Goal: Find specific page/section: Find specific page/section

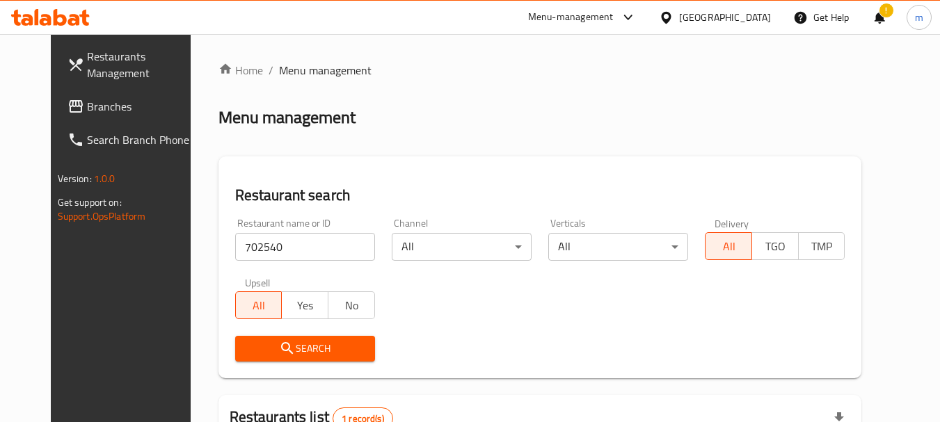
click at [755, 10] on div "[GEOGRAPHIC_DATA]" at bounding box center [725, 17] width 92 height 15
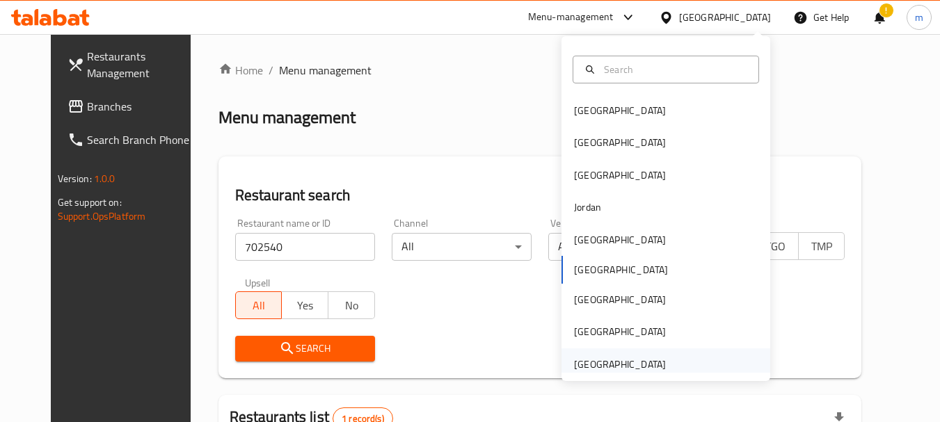
click at [607, 365] on div "[GEOGRAPHIC_DATA]" at bounding box center [620, 364] width 92 height 15
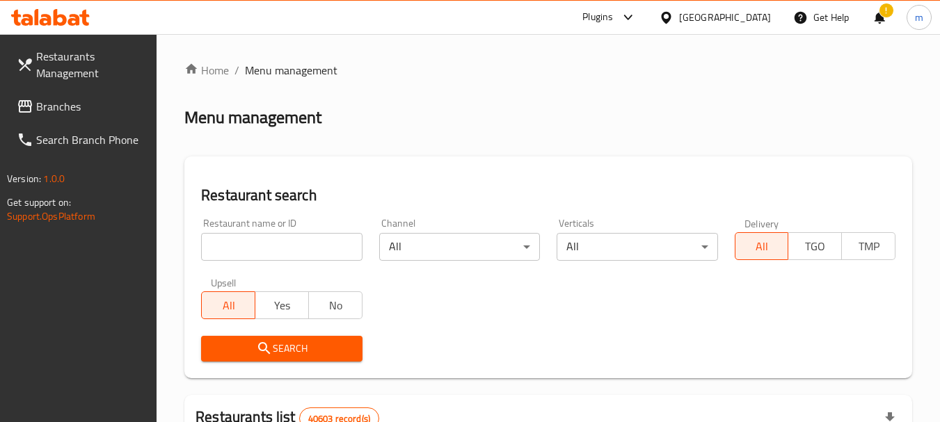
drag, startPoint x: 38, startPoint y: 104, endPoint x: 66, endPoint y: 124, distance: 34.9
click at [38, 104] on span "Branches" at bounding box center [91, 106] width 110 height 17
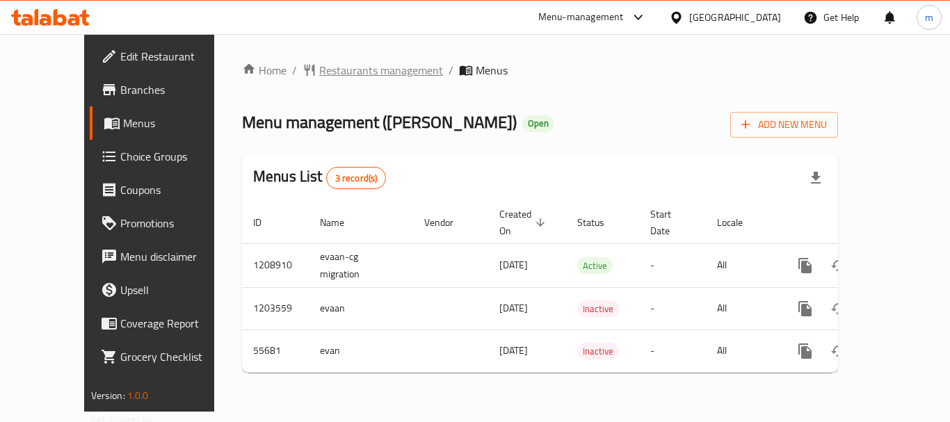
click at [319, 74] on span "Restaurants management" at bounding box center [381, 70] width 124 height 17
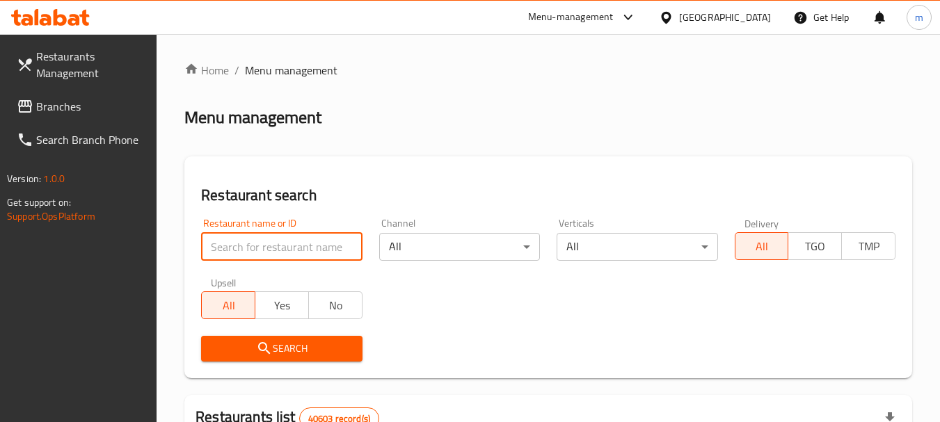
click at [282, 237] on input "search" at bounding box center [281, 247] width 161 height 28
paste input "27356"
type input "27356"
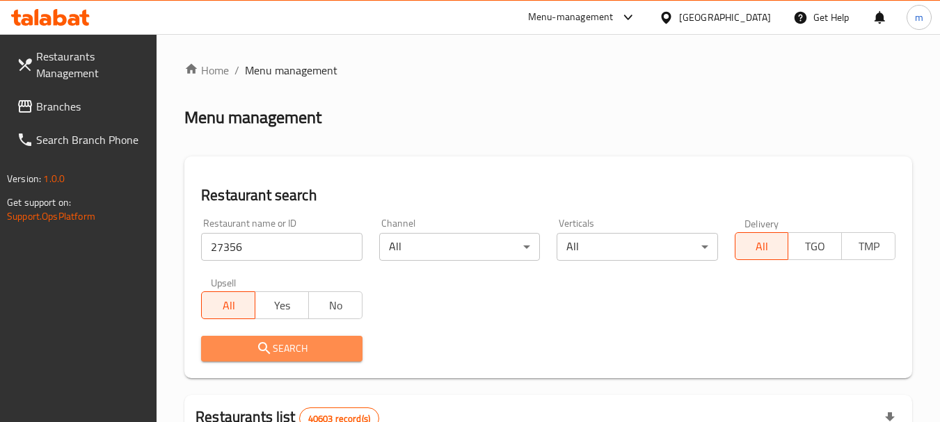
click at [293, 340] on span "Search" at bounding box center [281, 348] width 138 height 17
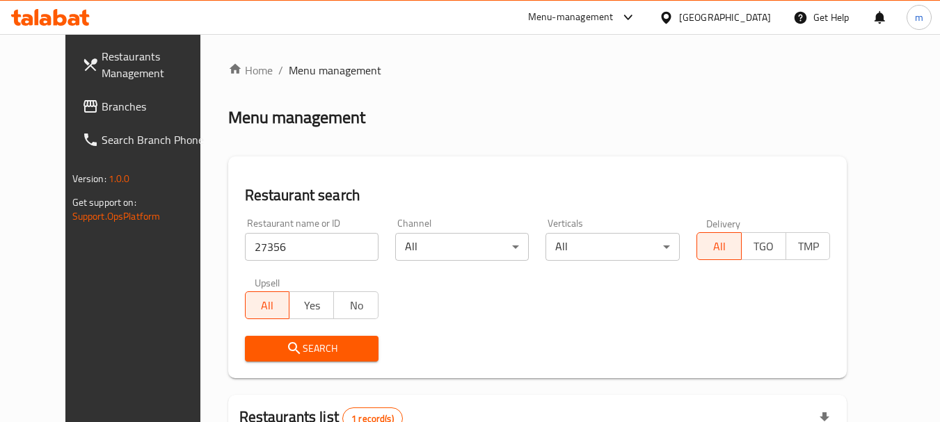
click at [102, 100] on span "Branches" at bounding box center [157, 106] width 110 height 17
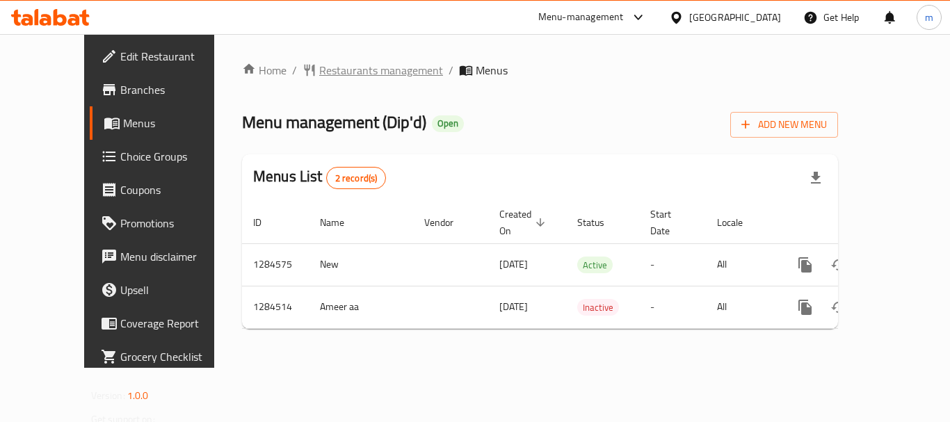
click at [319, 72] on span "Restaurants management" at bounding box center [381, 70] width 124 height 17
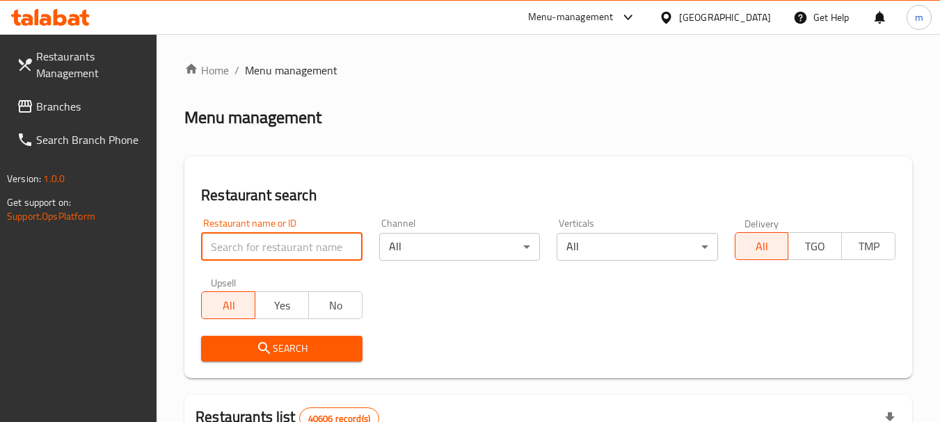
click at [280, 236] on input "search" at bounding box center [281, 247] width 161 height 28
paste input "695690"
type input "695690"
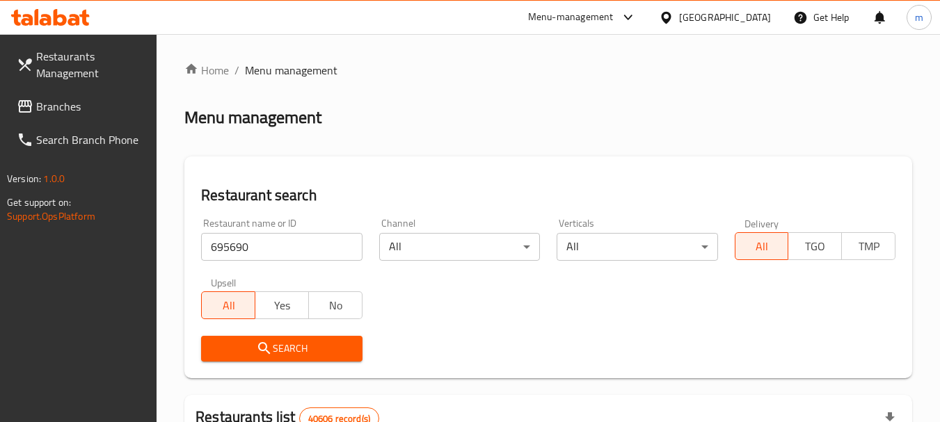
click at [284, 349] on span "Search" at bounding box center [281, 348] width 138 height 17
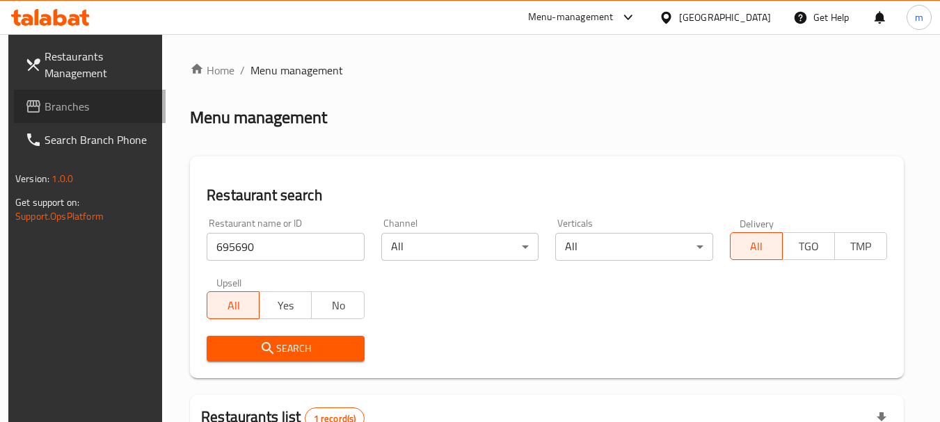
click at [61, 106] on span "Branches" at bounding box center [100, 106] width 110 height 17
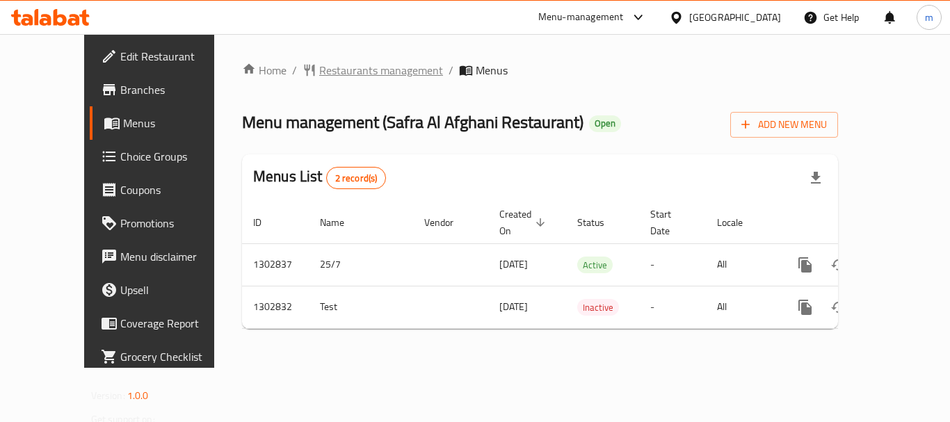
click at [319, 74] on span "Restaurants management" at bounding box center [381, 70] width 124 height 17
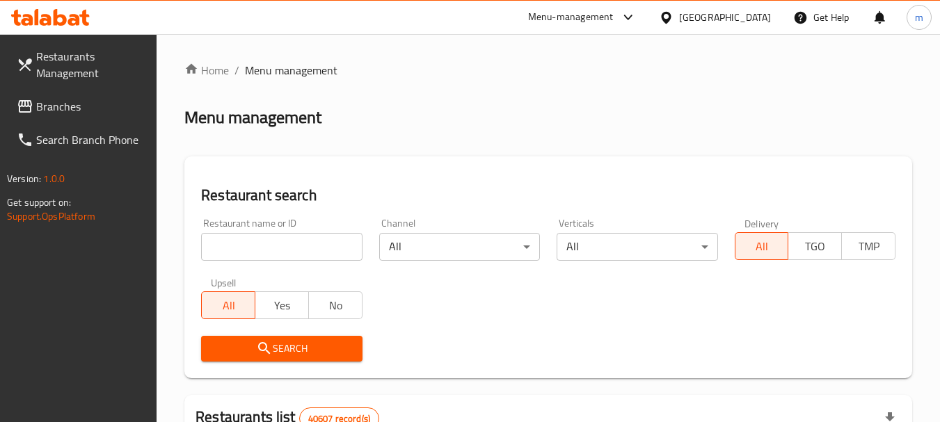
click at [255, 241] on input "search" at bounding box center [281, 247] width 161 height 28
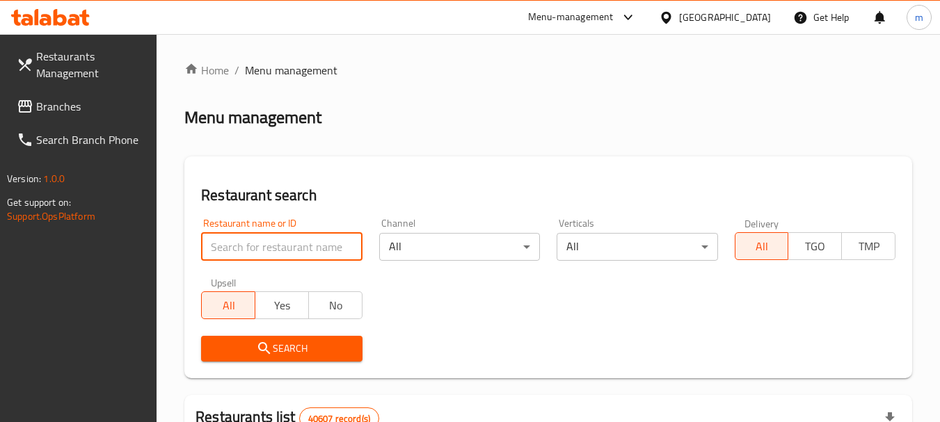
paste input "702564"
type input "702564"
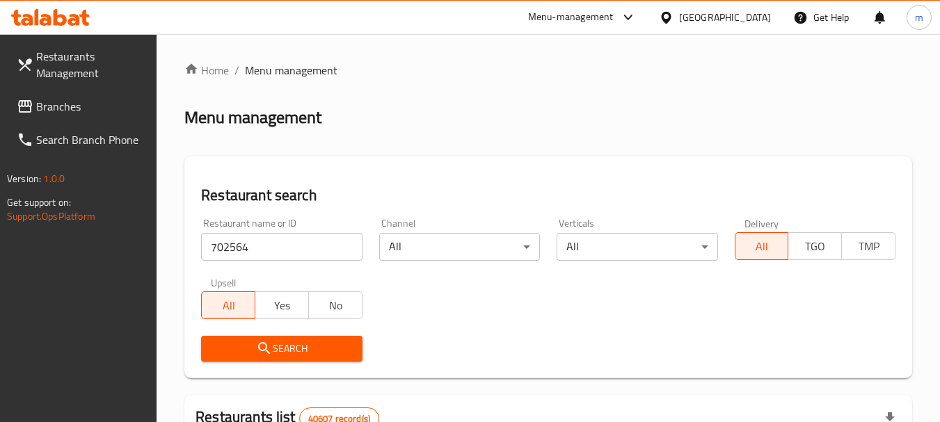
click at [288, 351] on span "Search" at bounding box center [281, 348] width 138 height 17
click at [710, 17] on div "United Arab Emirates" at bounding box center [725, 17] width 92 height 15
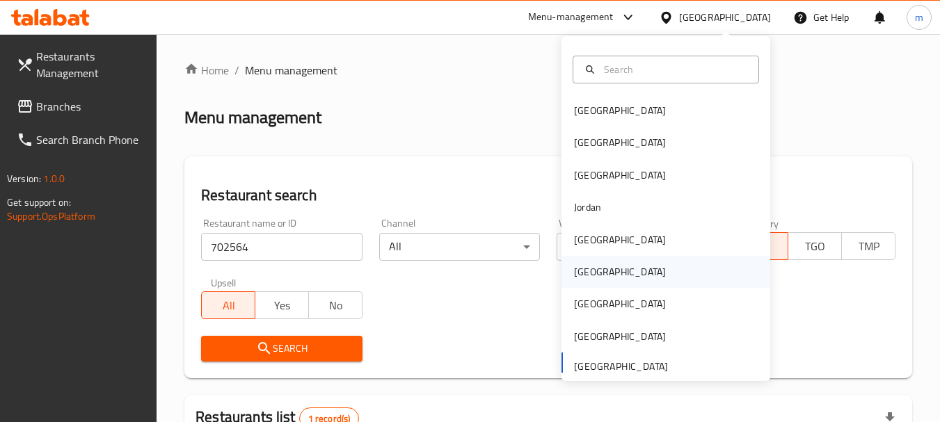
click at [586, 278] on div "Oman" at bounding box center [620, 271] width 92 height 15
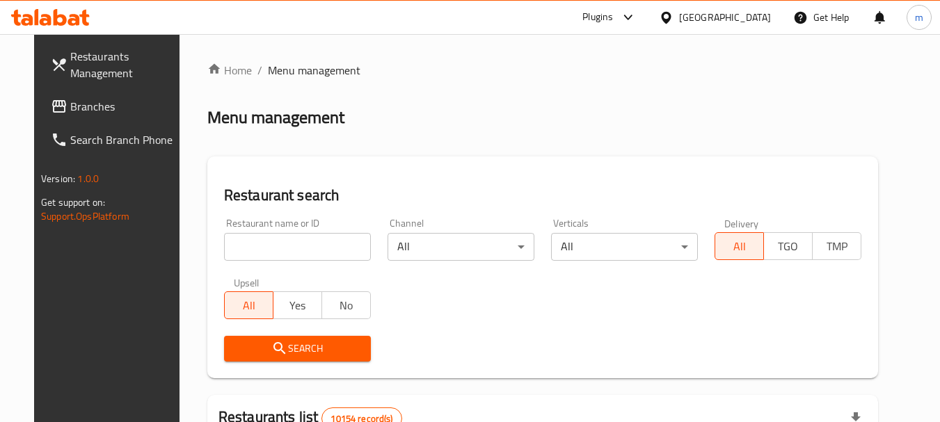
click at [264, 251] on input "search" at bounding box center [297, 247] width 147 height 28
click at [70, 104] on span "Branches" at bounding box center [125, 106] width 110 height 17
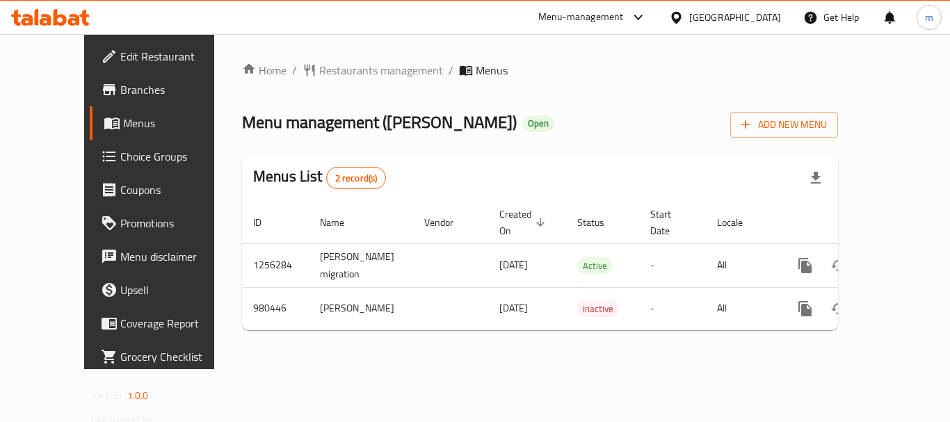
click at [761, 13] on div "Oman" at bounding box center [735, 17] width 92 height 15
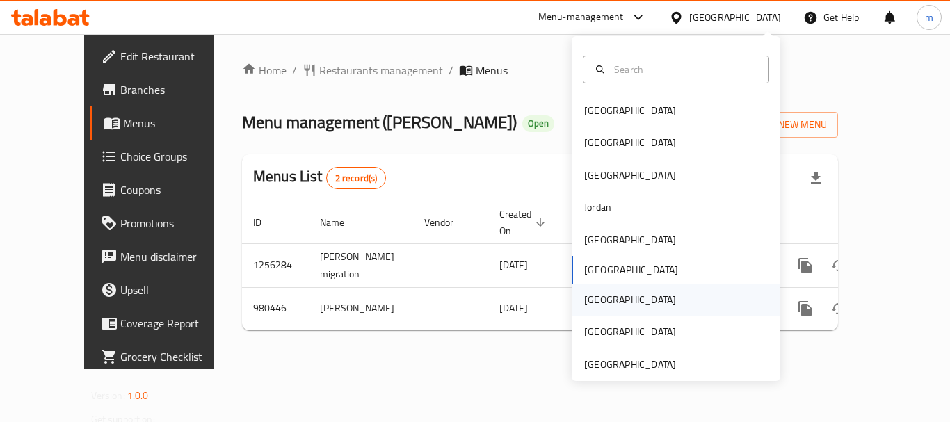
click at [600, 300] on div "[GEOGRAPHIC_DATA]" at bounding box center [630, 300] width 114 height 32
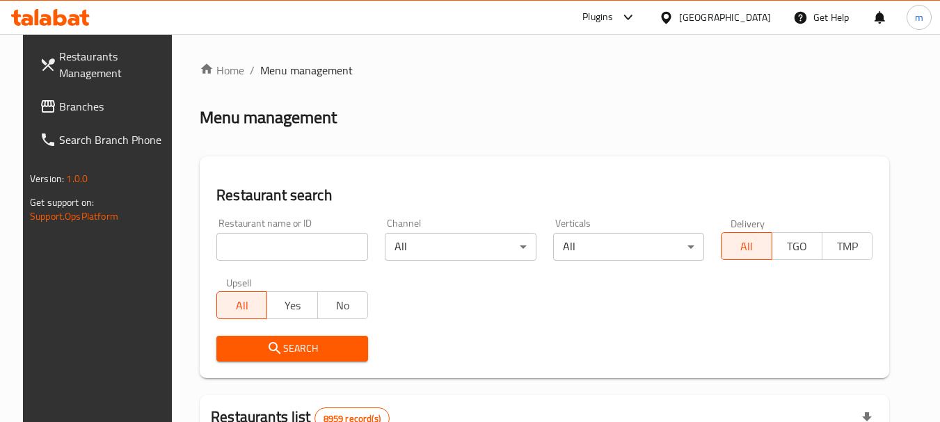
click at [66, 107] on span "Branches" at bounding box center [114, 106] width 110 height 17
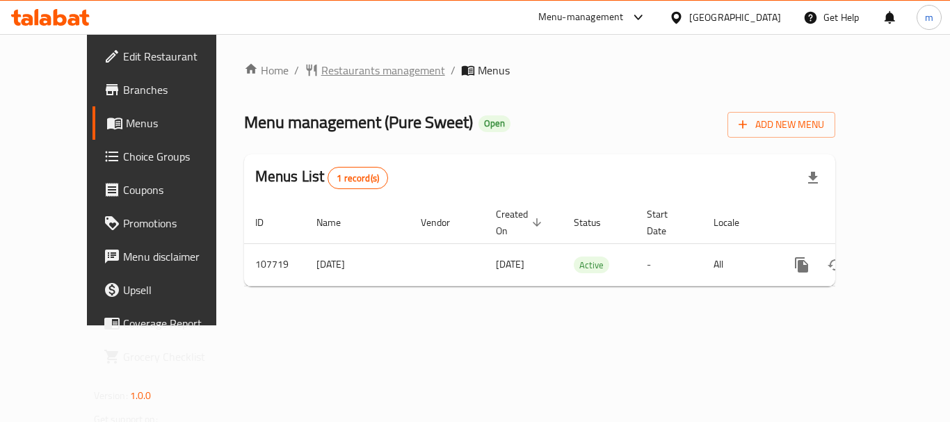
click at [351, 72] on span "Restaurants management" at bounding box center [383, 70] width 124 height 17
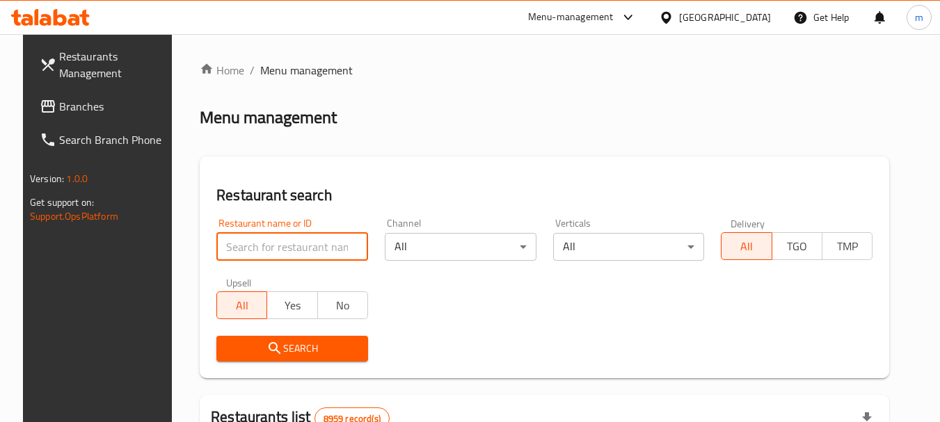
click at [265, 243] on input "search" at bounding box center [292, 247] width 152 height 28
paste input "603626"
type input "603626"
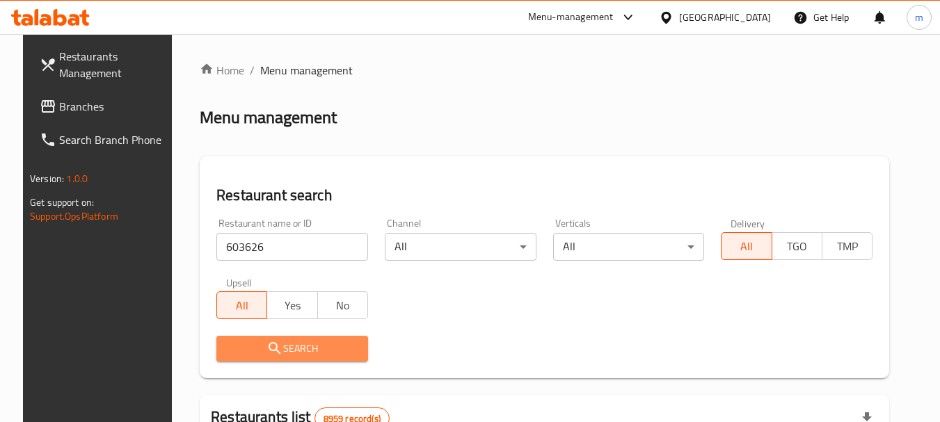
click at [291, 346] on span "Search" at bounding box center [291, 348] width 129 height 17
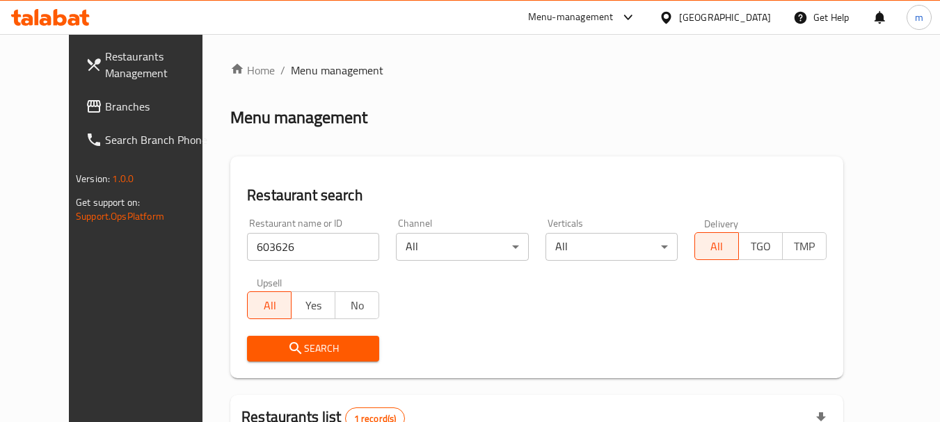
click at [105, 109] on span "Branches" at bounding box center [160, 106] width 110 height 17
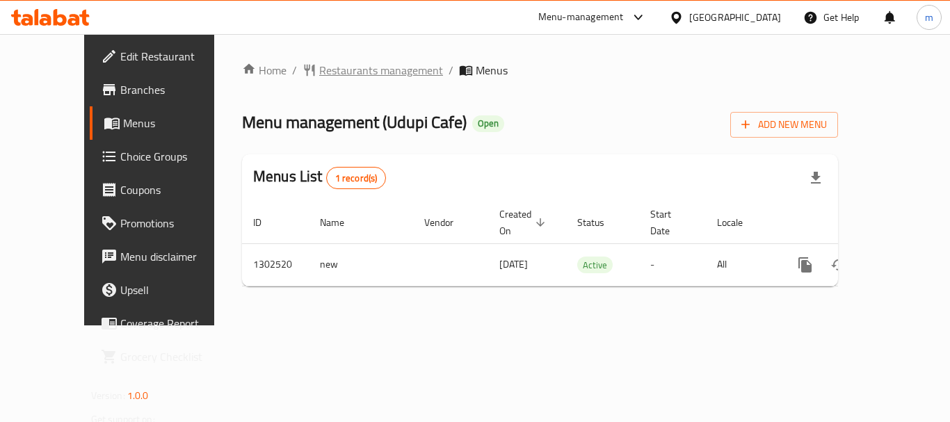
click at [335, 73] on span "Restaurants management" at bounding box center [381, 70] width 124 height 17
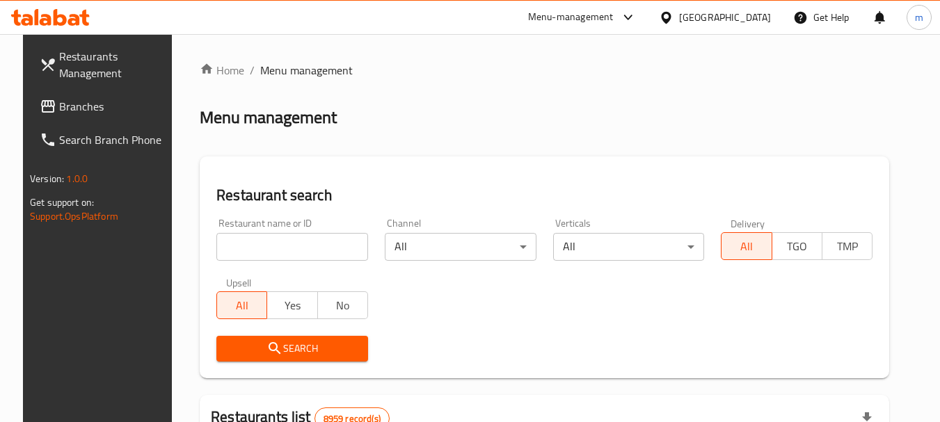
click at [269, 241] on input "search" at bounding box center [292, 247] width 152 height 28
paste input "702447"
type input "702447"
click at [303, 344] on span "Search" at bounding box center [291, 348] width 129 height 17
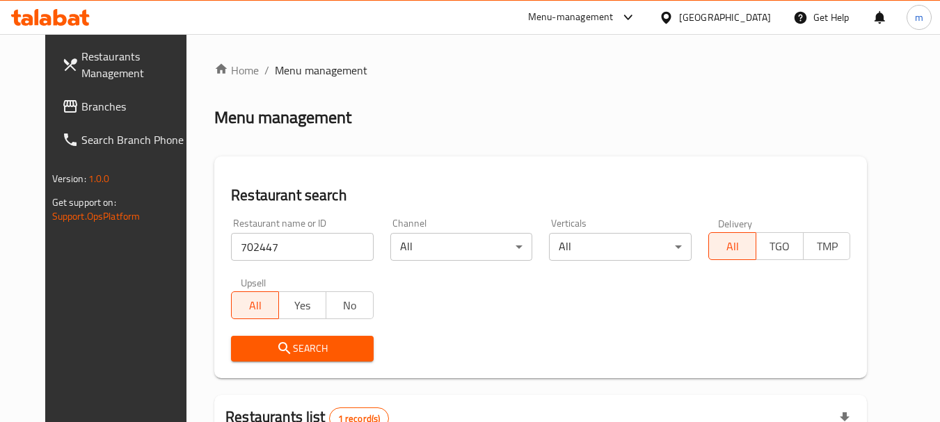
click at [759, 23] on div "[GEOGRAPHIC_DATA]" at bounding box center [725, 17] width 92 height 15
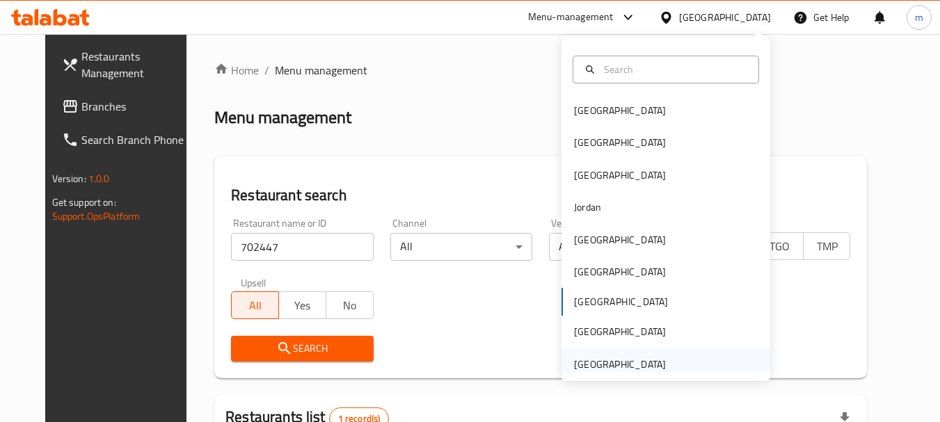
click at [620, 372] on div "[GEOGRAPHIC_DATA]" at bounding box center [620, 364] width 92 height 15
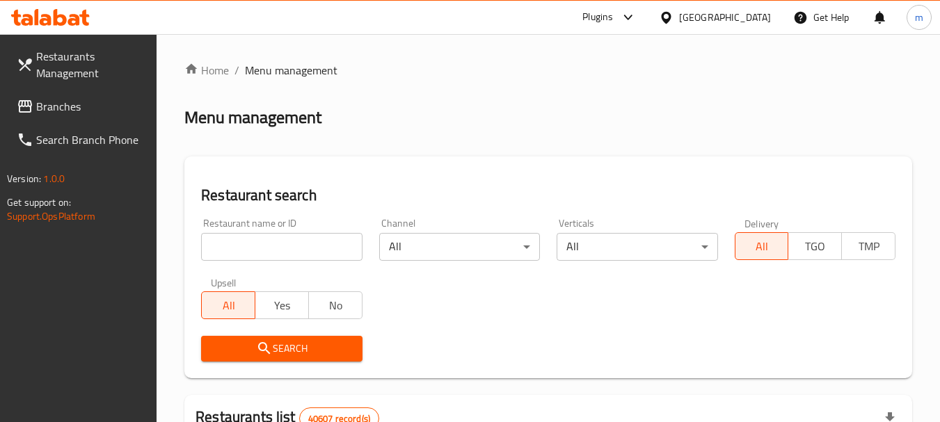
click at [59, 110] on span "Branches" at bounding box center [91, 106] width 110 height 17
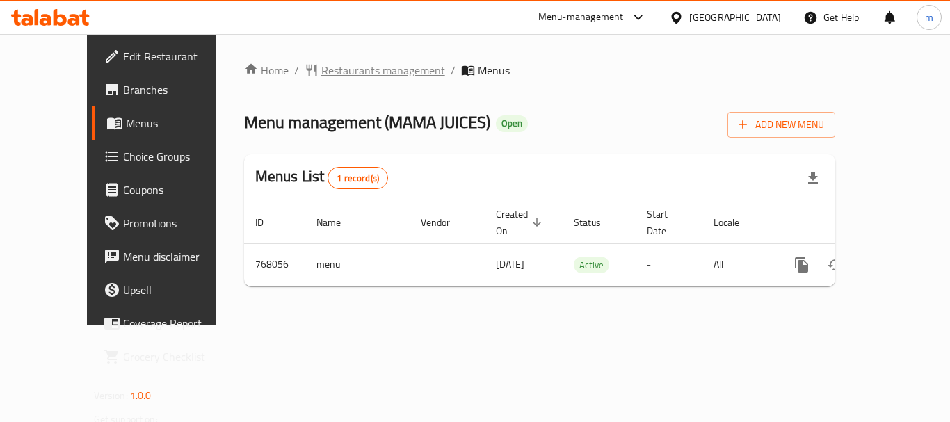
click at [331, 68] on span "Restaurants management" at bounding box center [383, 70] width 124 height 17
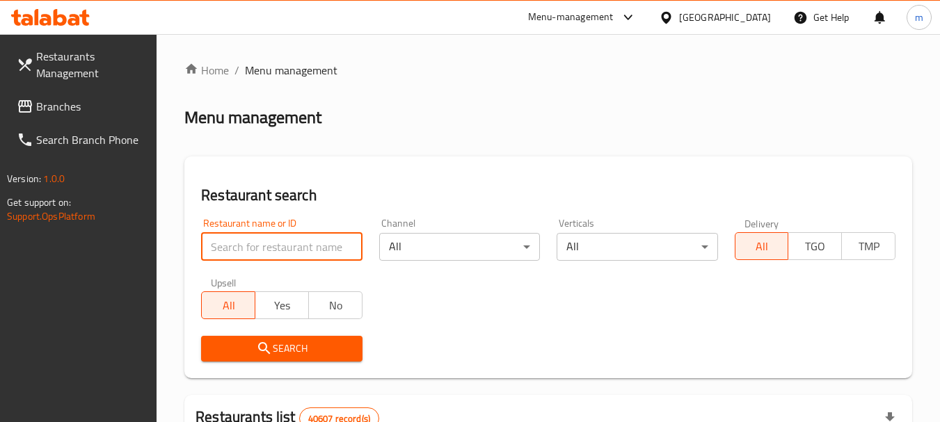
click at [269, 241] on input "search" at bounding box center [281, 247] width 161 height 28
paste input "650916"
type input "650916"
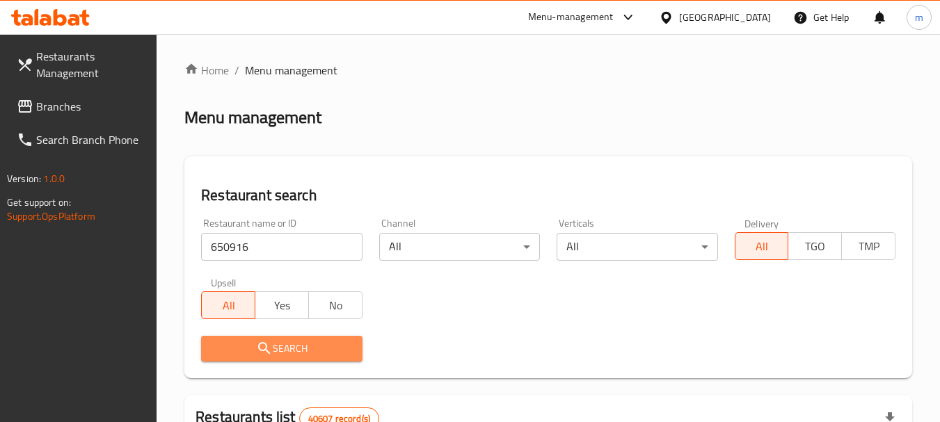
click at [306, 353] on span "Search" at bounding box center [281, 348] width 138 height 17
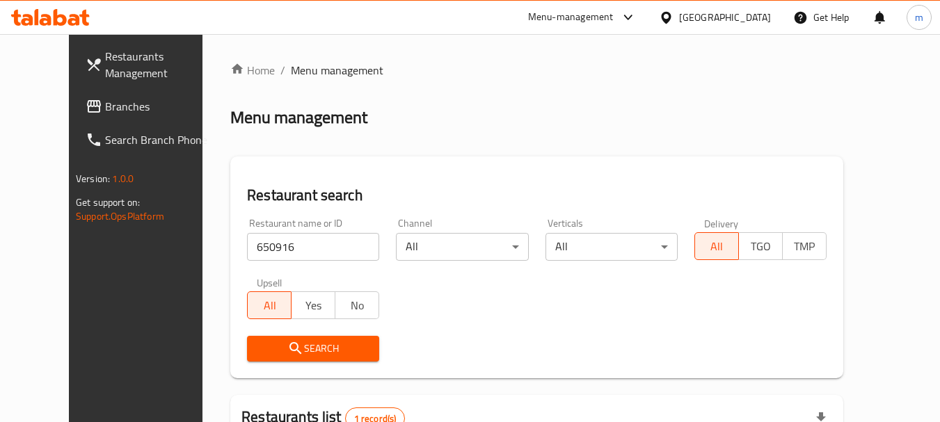
click at [723, 19] on div "United Arab Emirates" at bounding box center [725, 17] width 92 height 15
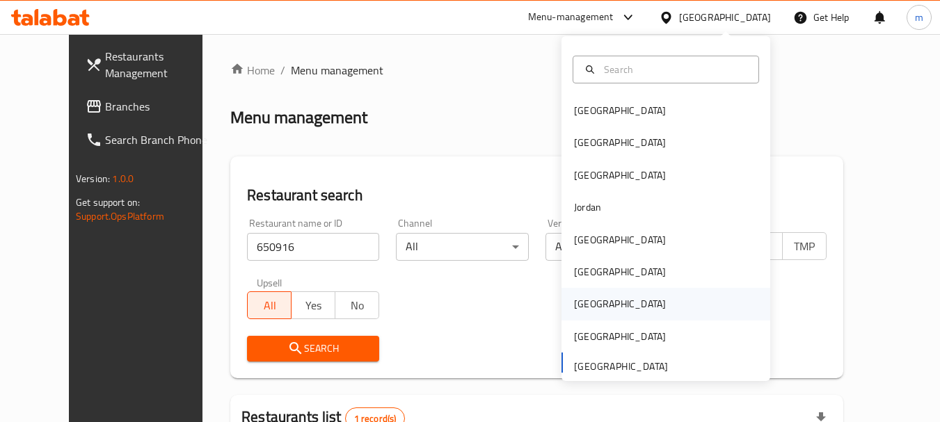
click at [585, 303] on div "[GEOGRAPHIC_DATA]" at bounding box center [620, 303] width 92 height 15
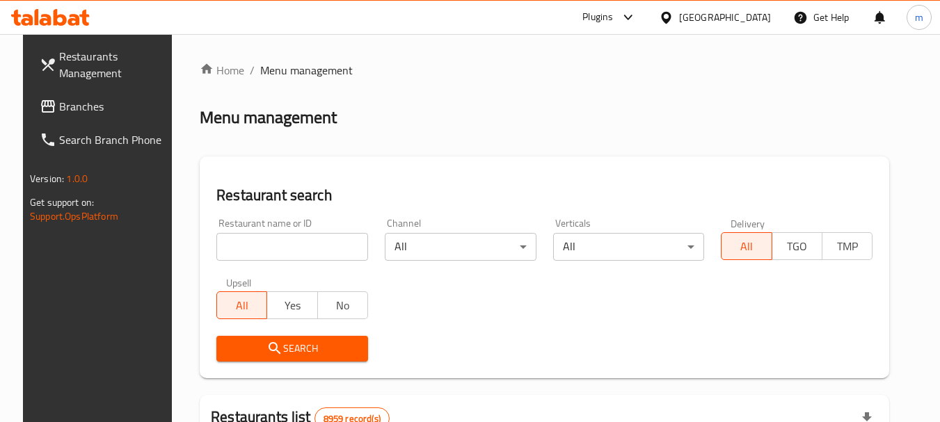
click at [59, 102] on span "Branches" at bounding box center [114, 106] width 110 height 17
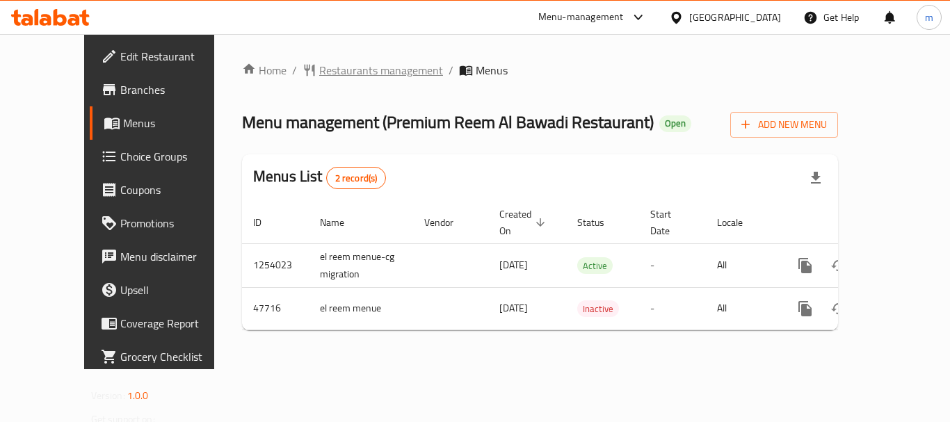
click at [321, 75] on span "Restaurants management" at bounding box center [381, 70] width 124 height 17
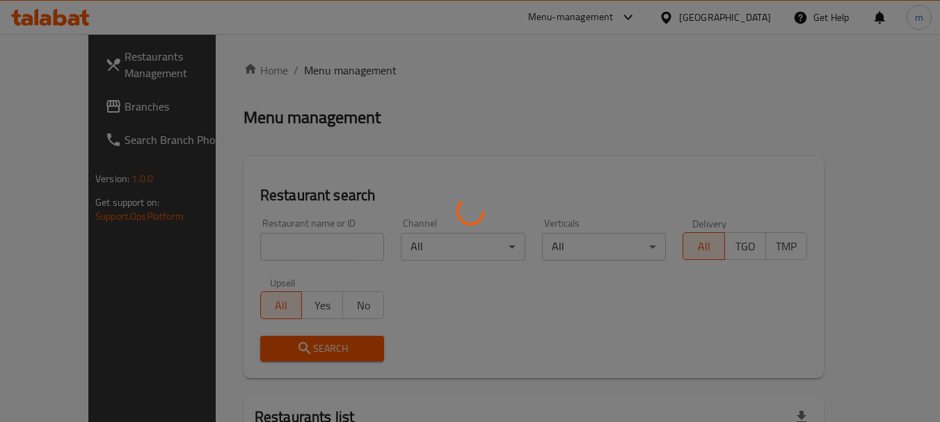
click at [308, 242] on div at bounding box center [470, 211] width 940 height 422
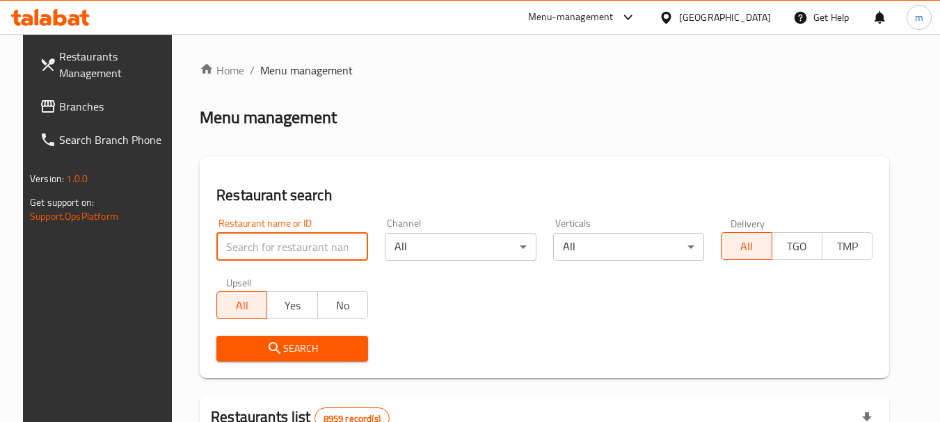
click at [308, 242] on input "search" at bounding box center [292, 247] width 152 height 28
paste input "24197"
type input "24197"
click at [252, 348] on span "Search" at bounding box center [291, 348] width 129 height 17
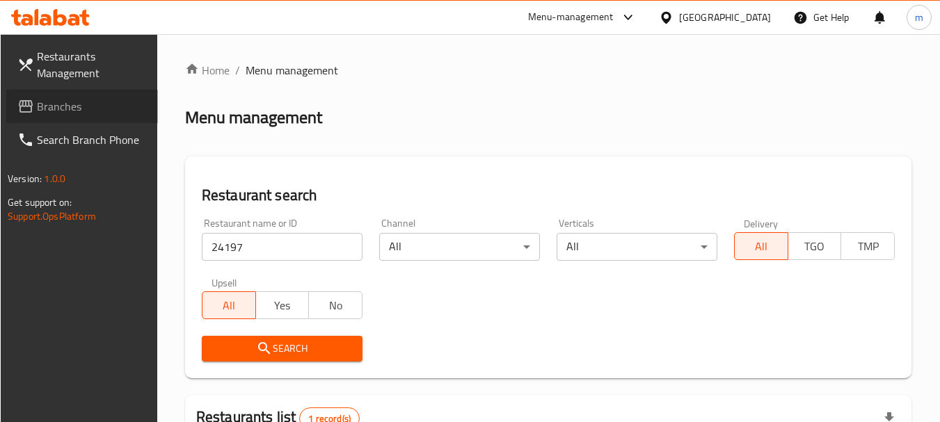
click at [65, 109] on span "Branches" at bounding box center [92, 106] width 110 height 17
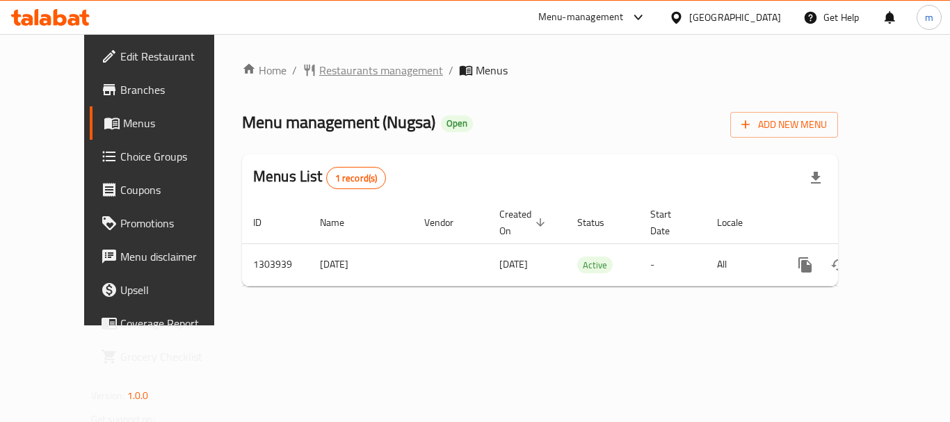
click at [330, 72] on span "Restaurants management" at bounding box center [381, 70] width 124 height 17
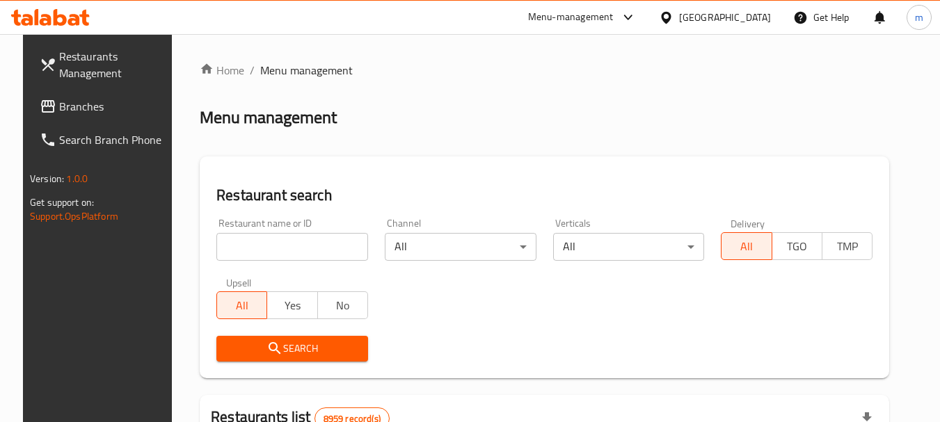
click at [282, 247] on input "search" at bounding box center [292, 247] width 152 height 28
paste input "703024"
type input "703024"
click at [295, 344] on span "Search" at bounding box center [291, 348] width 129 height 17
